Goal: Transaction & Acquisition: Download file/media

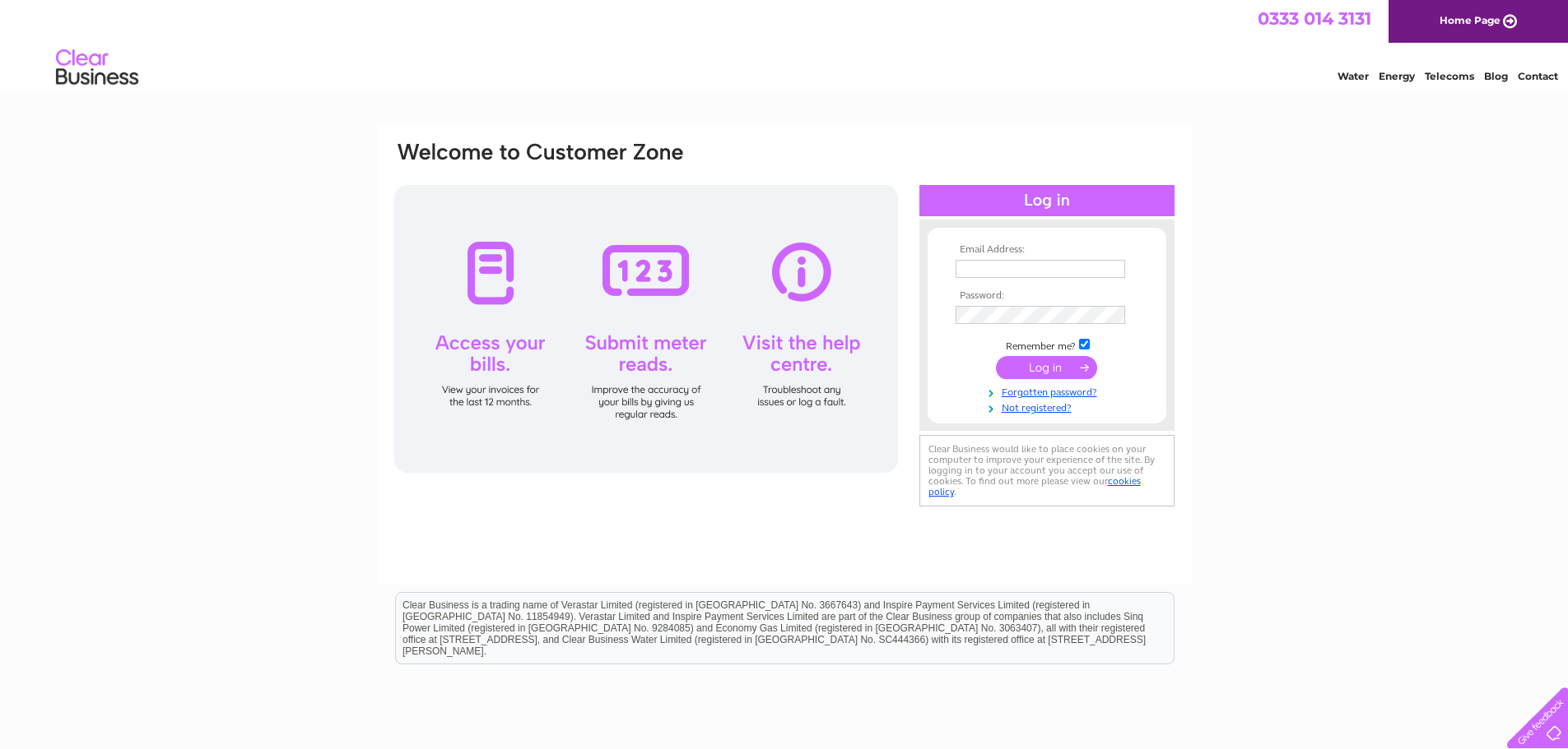
type input "nick@capitalifc.com"
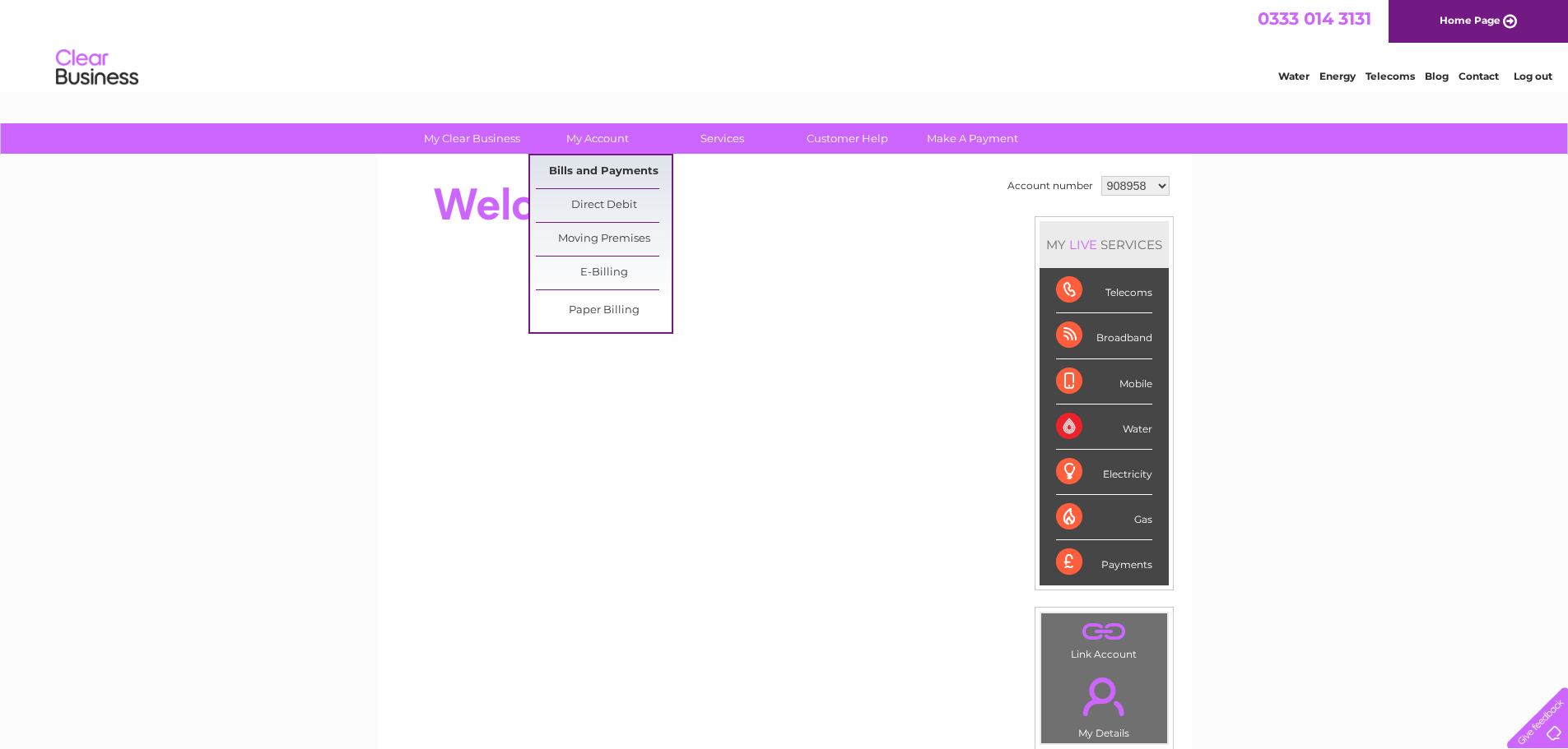
click at [593, 174] on link "Bills and Payments" at bounding box center [603, 172] width 135 height 33
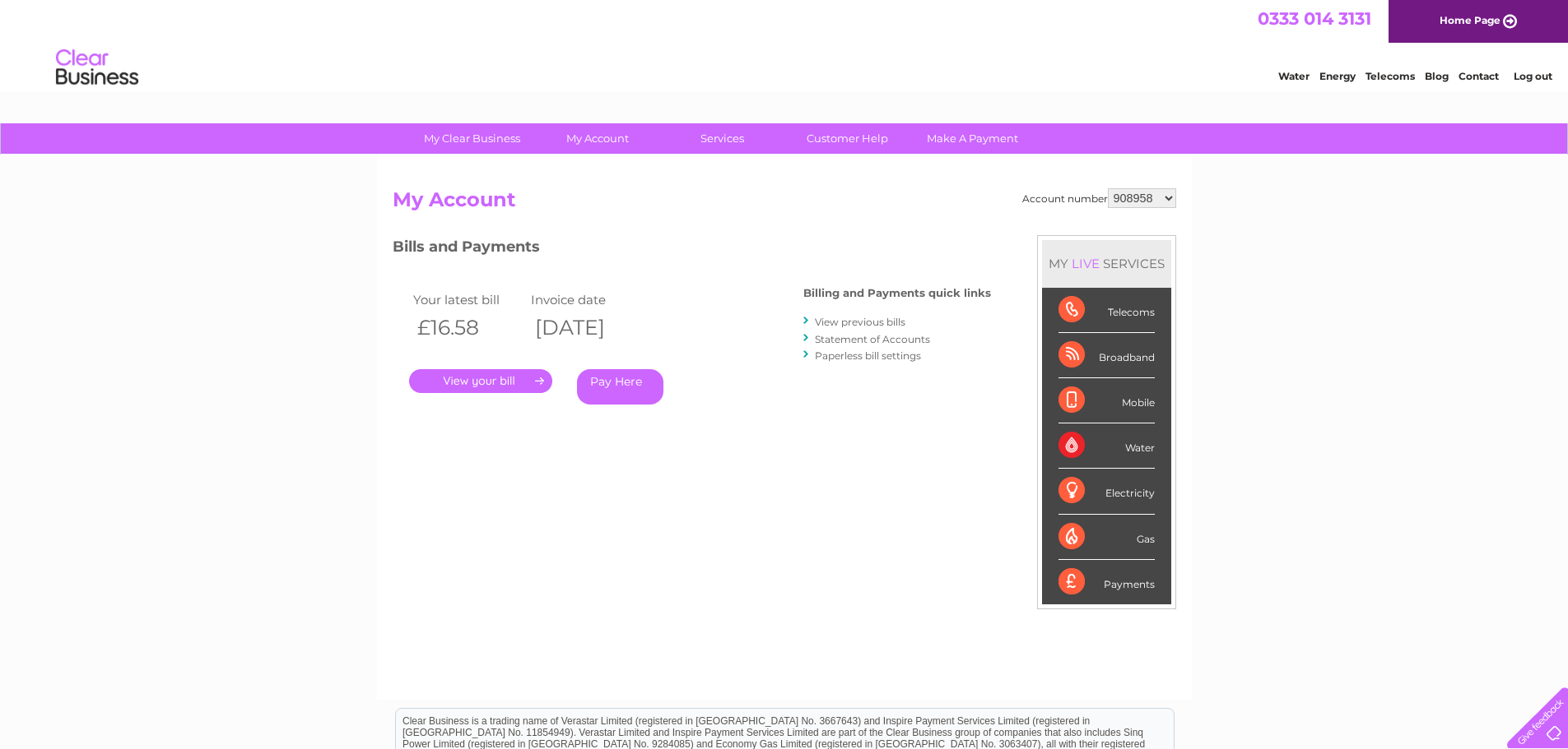
click at [500, 383] on link "." at bounding box center [481, 381] width 143 height 24
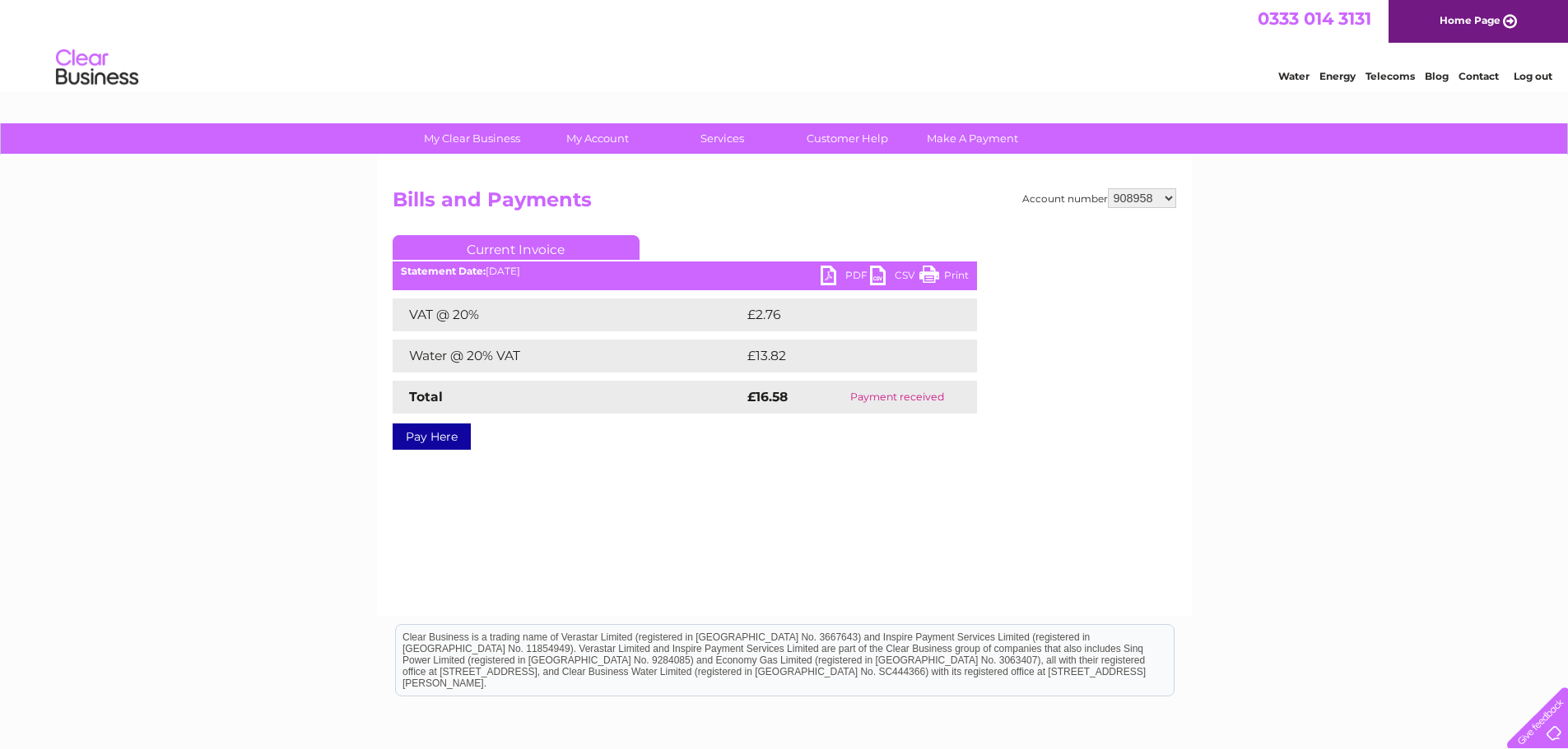
click at [954, 272] on link "Print" at bounding box center [943, 278] width 49 height 24
click at [851, 274] on link "PDF" at bounding box center [845, 278] width 49 height 24
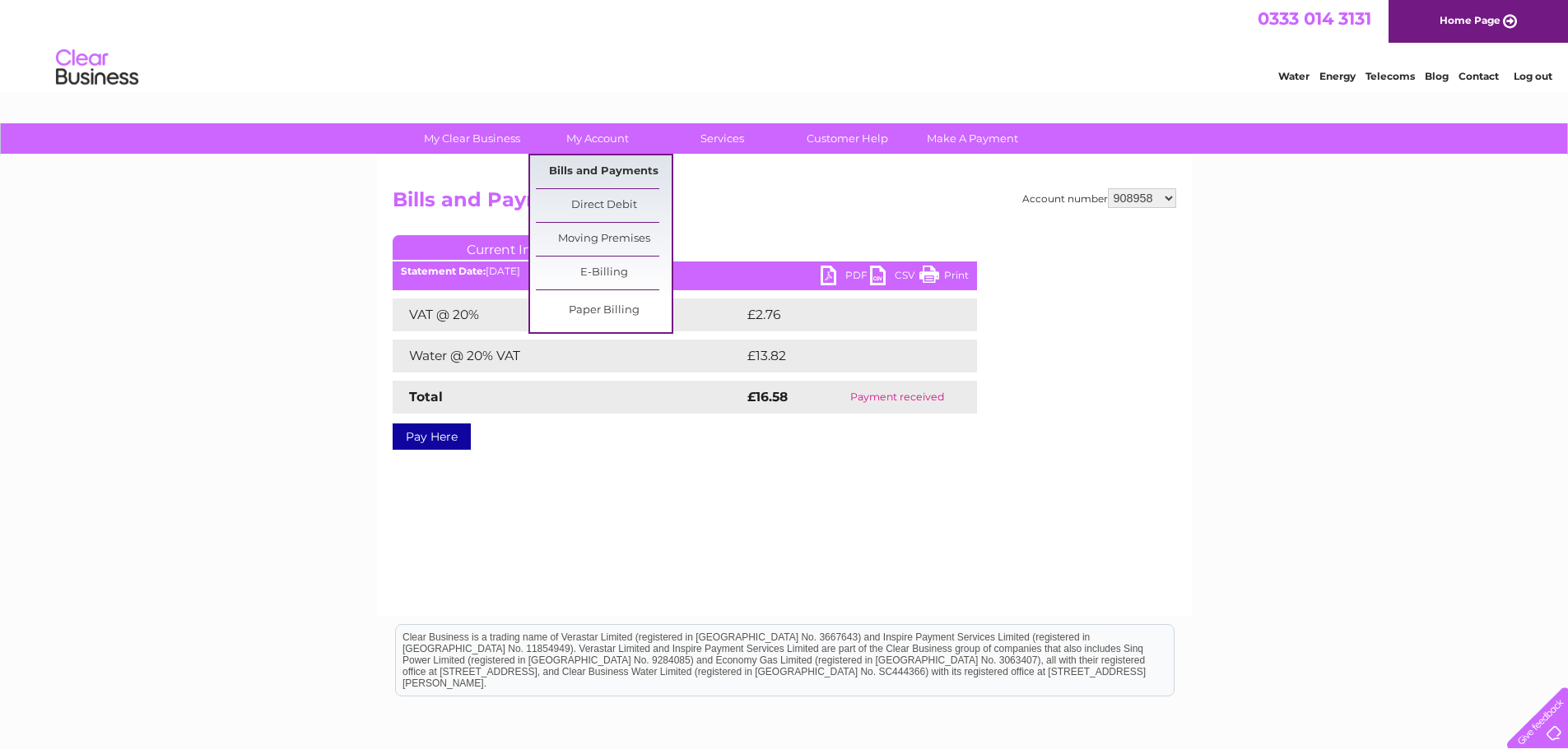
click at [581, 172] on link "Bills and Payments" at bounding box center [603, 172] width 135 height 33
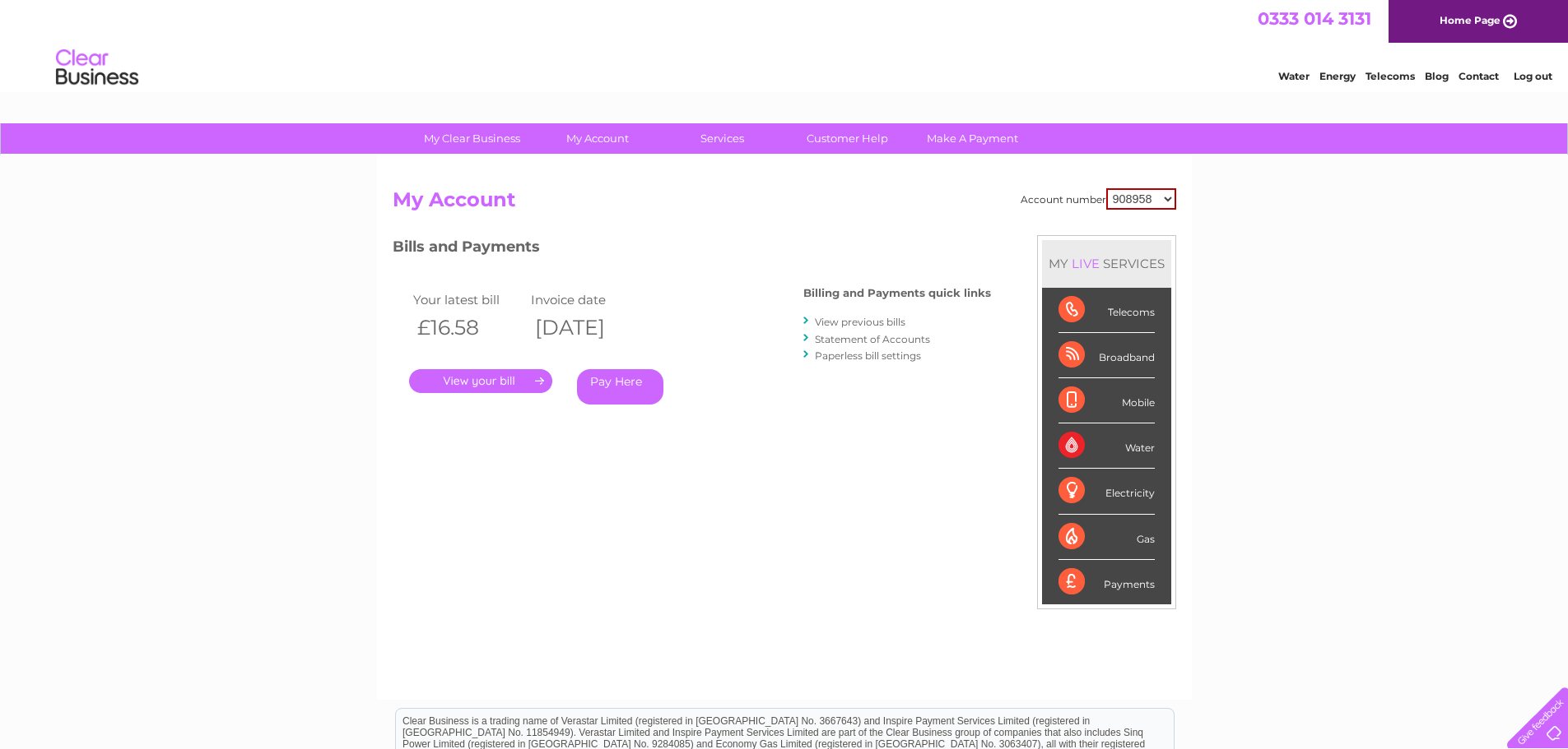
click at [879, 322] on link "View previous bills" at bounding box center [860, 323] width 91 height 13
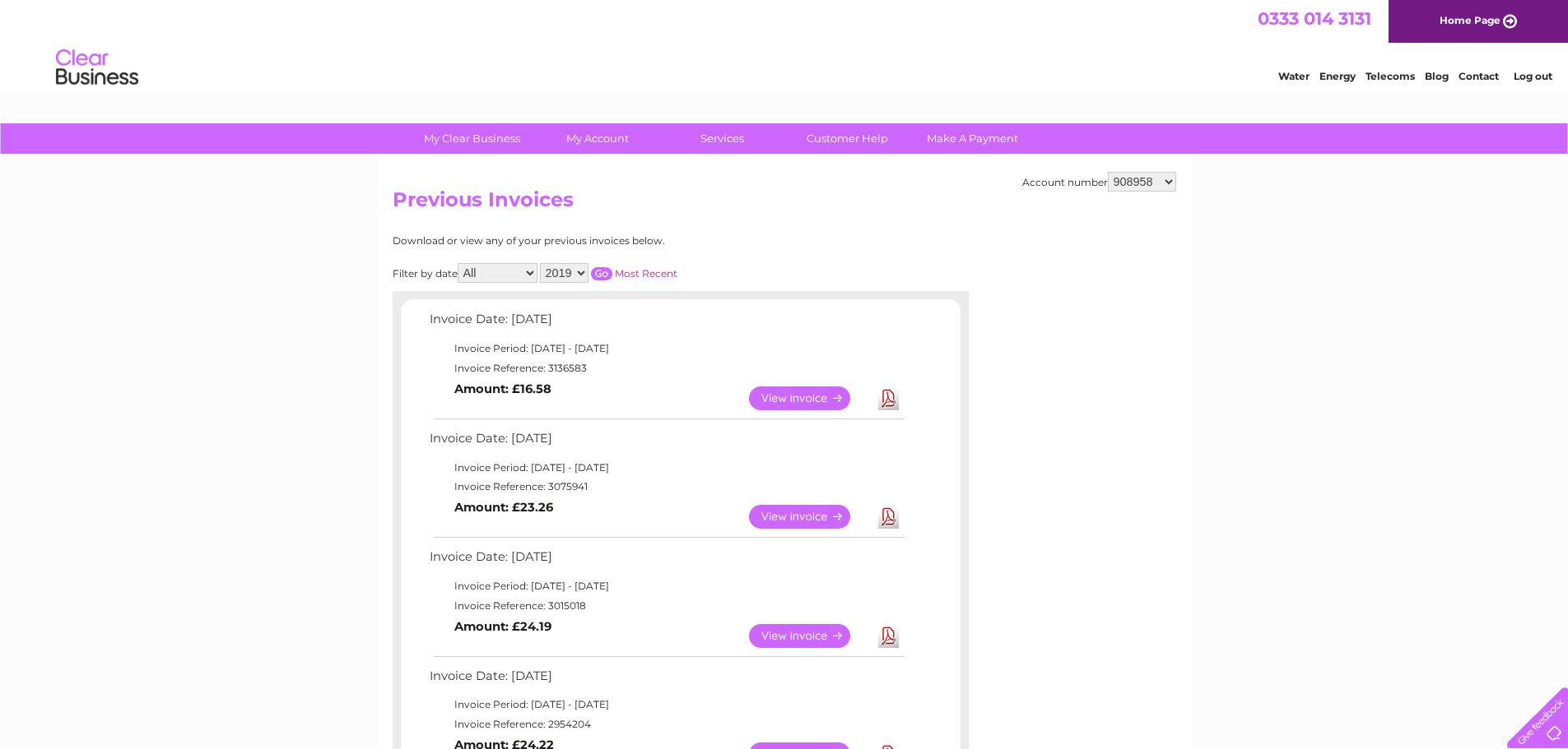
click at [584, 276] on select "2019 2018 2017 2016" at bounding box center [564, 273] width 48 height 20
click at [1169, 180] on select "908958 1156640" at bounding box center [1142, 182] width 68 height 20
select select "1156640"
click at [1109, 172] on select "908958 1156640" at bounding box center [1142, 182] width 68 height 20
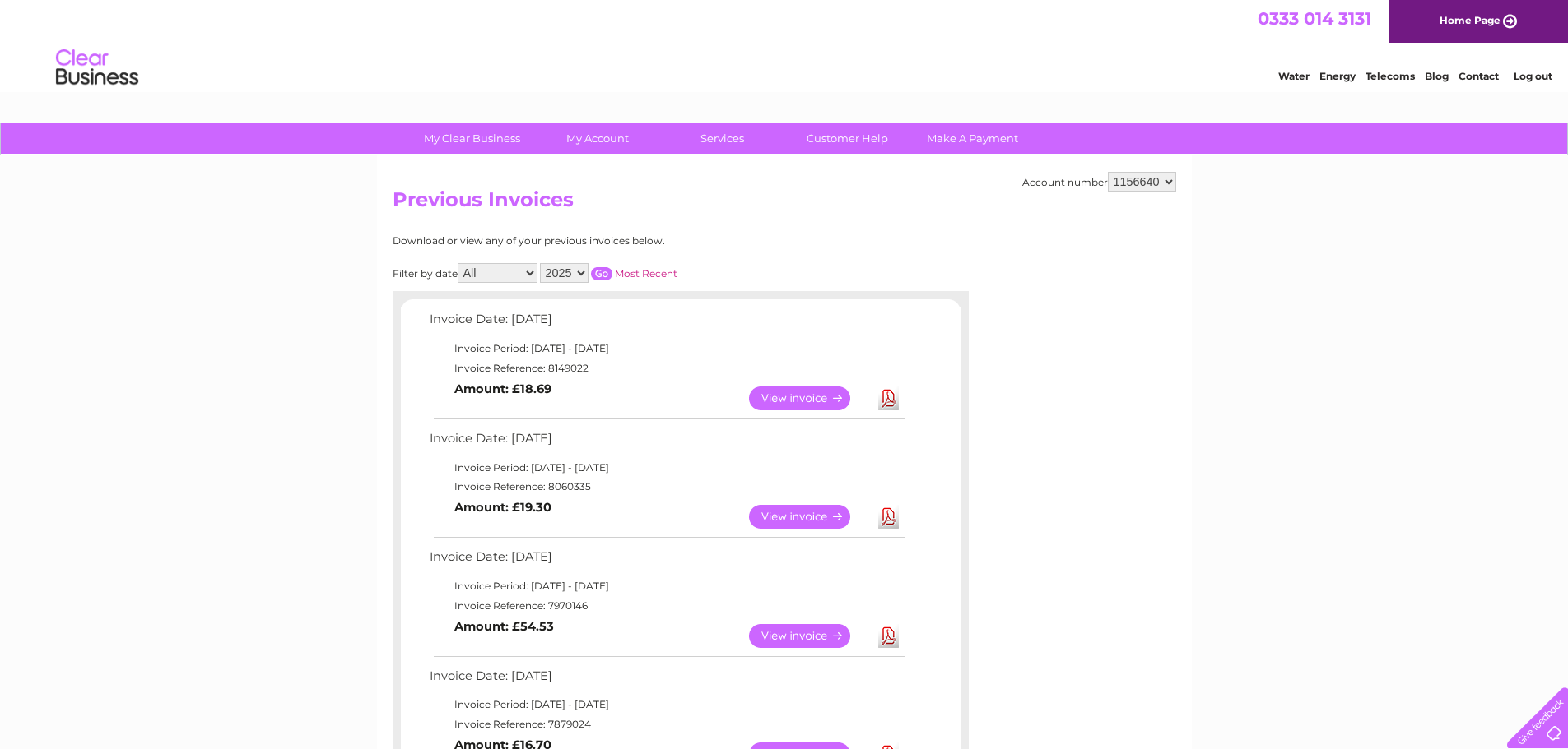
click at [888, 401] on link "Download" at bounding box center [888, 398] width 21 height 24
click at [889, 519] on link "Download" at bounding box center [888, 517] width 21 height 24
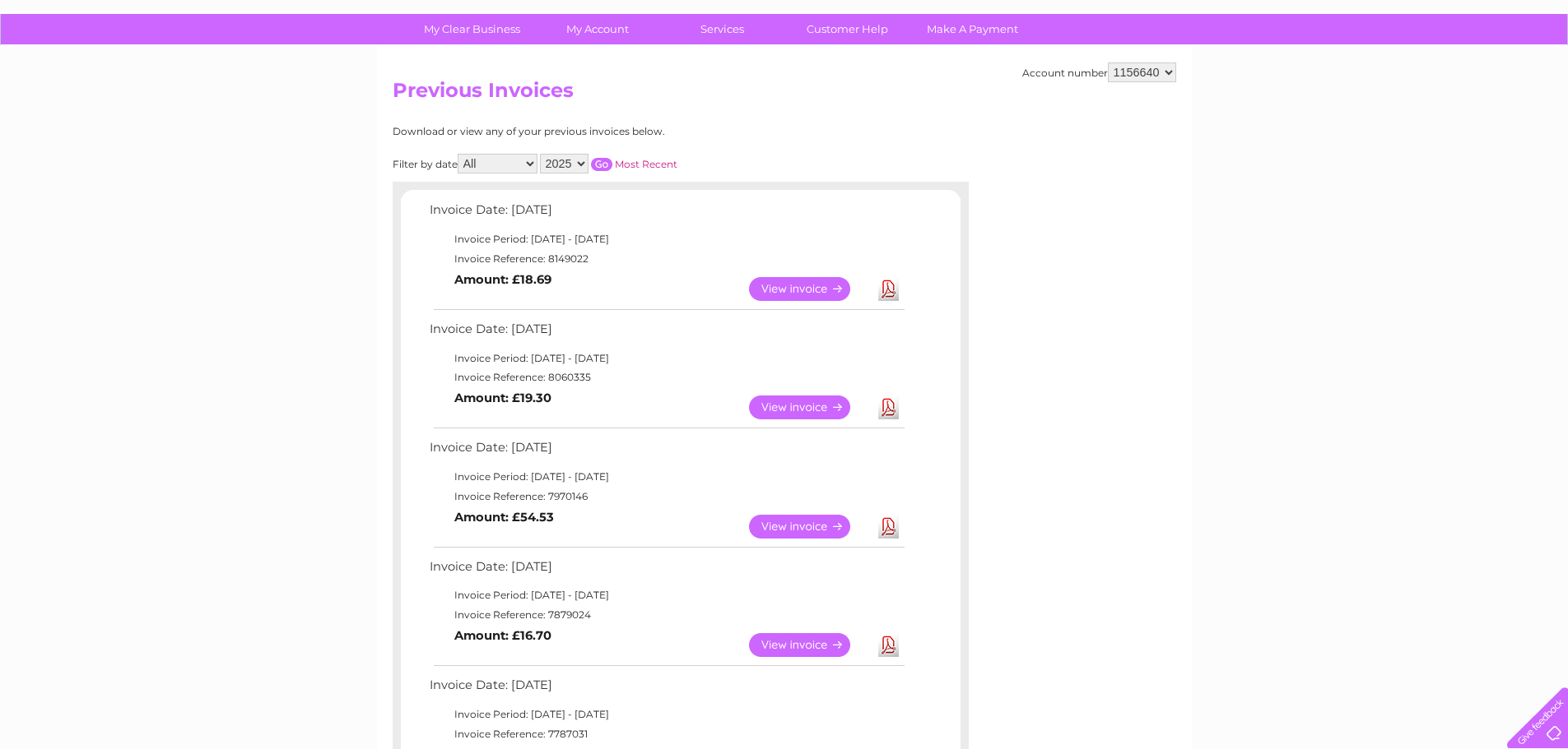
scroll to position [246, 0]
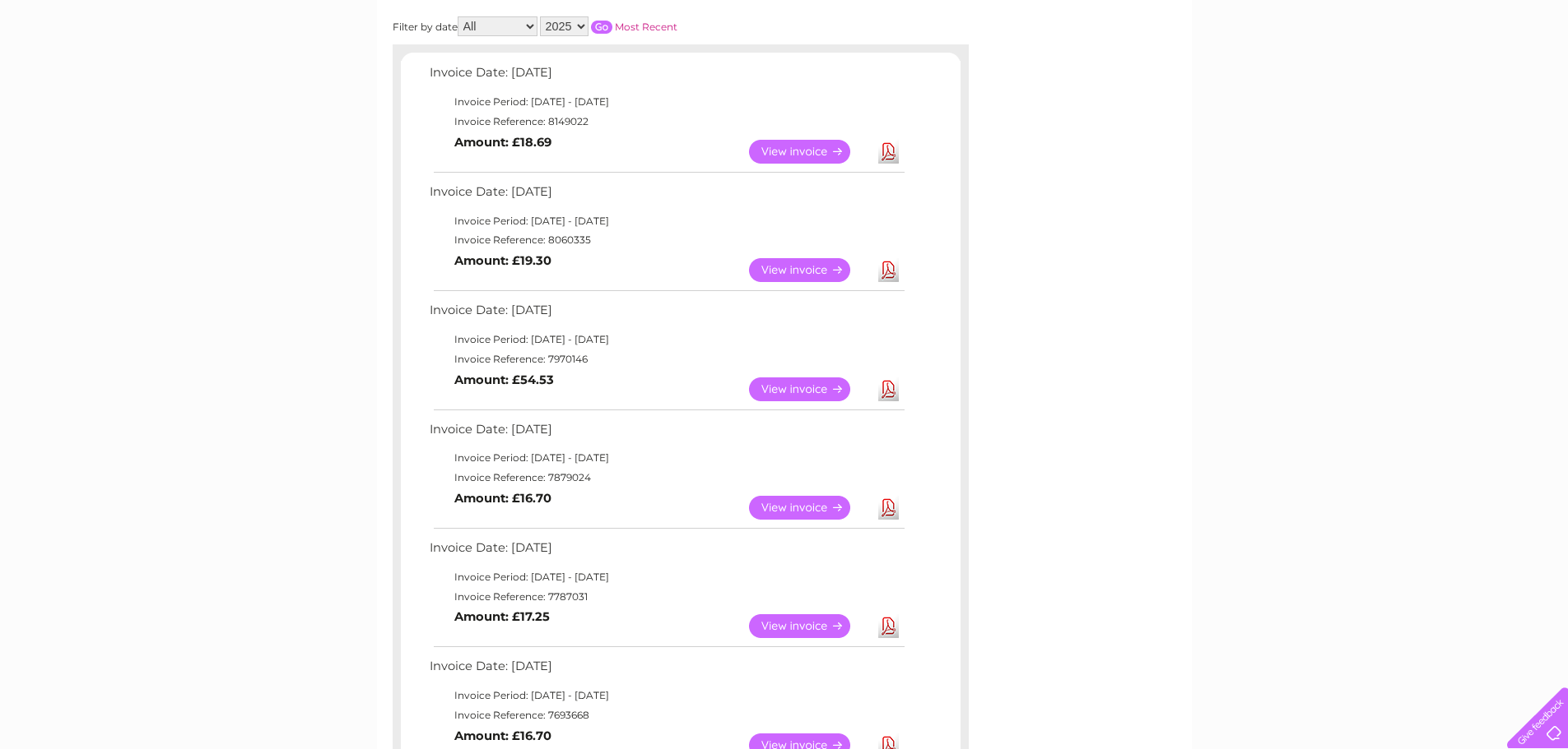
click at [888, 390] on link "Download" at bounding box center [888, 389] width 21 height 24
click at [1391, 448] on div "My Clear Business Login Details My Details My Preferences Link Account My Accou…" at bounding box center [784, 742] width 1568 height 1732
